Goal: Communication & Community: Participate in discussion

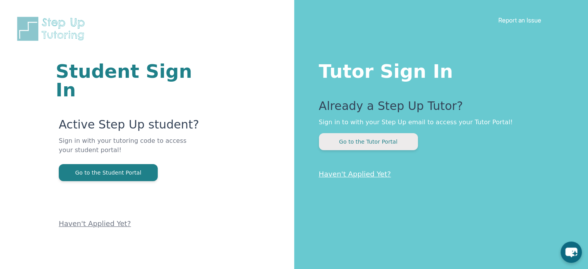
click at [376, 148] on button "Go to the Tutor Portal" at bounding box center [368, 141] width 99 height 17
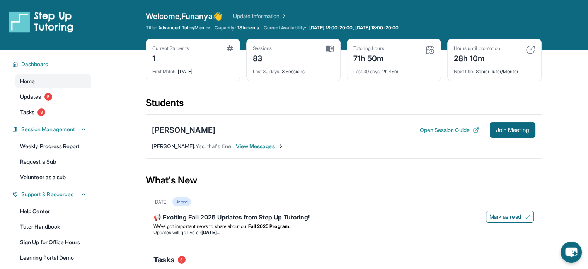
click at [257, 145] on span "View Messages" at bounding box center [260, 146] width 48 height 8
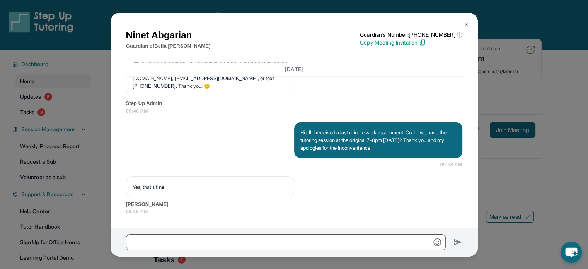
scroll to position [4541, 0]
click at [199, 238] on input "text" at bounding box center [286, 242] width 320 height 16
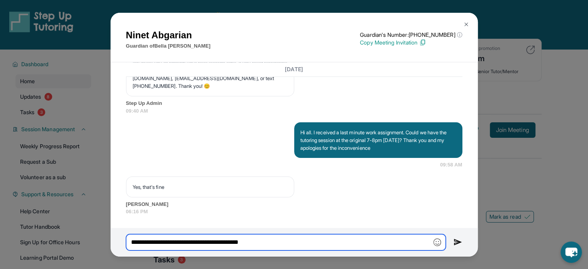
type input "**********"
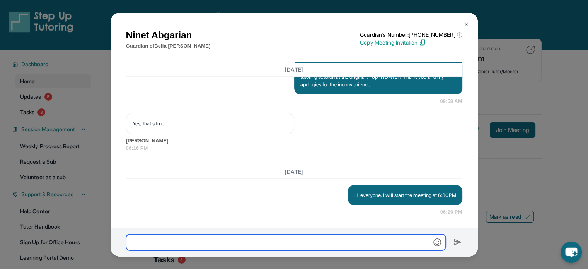
scroll to position [4605, 0]
click at [351, 176] on div "[DATE] Hi everyone. I will start the meeting at 6:30PM 06:26 PM" at bounding box center [294, 189] width 336 height 51
click at [466, 19] on button at bounding box center [466, 24] width 15 height 15
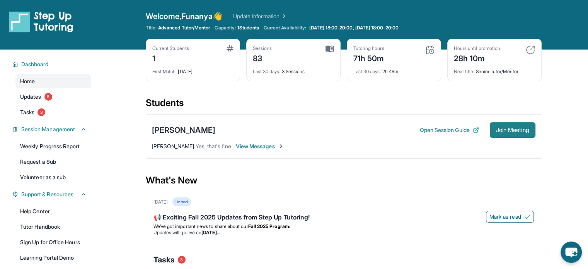
click at [503, 128] on span "Join Meeting" at bounding box center [512, 130] width 33 height 5
click at [513, 134] on button "Join Meeting" at bounding box center [513, 129] width 46 height 15
click at [254, 144] on span "View Messages" at bounding box center [260, 146] width 48 height 8
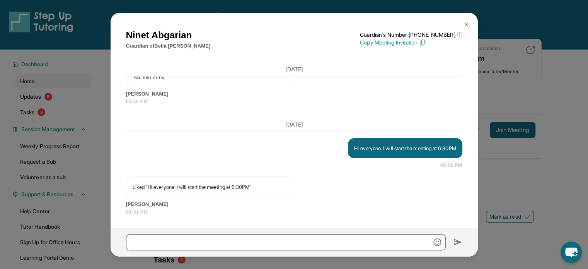
scroll to position [4651, 0]
